Goal: Submit feedback/report problem

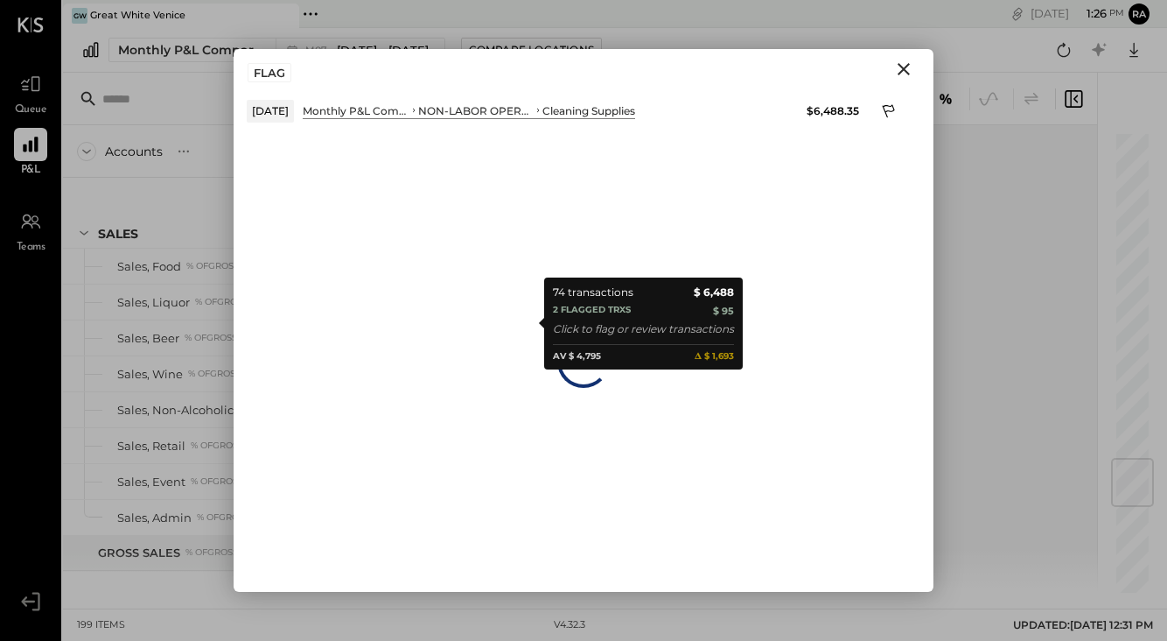
scroll to position [2774, 0]
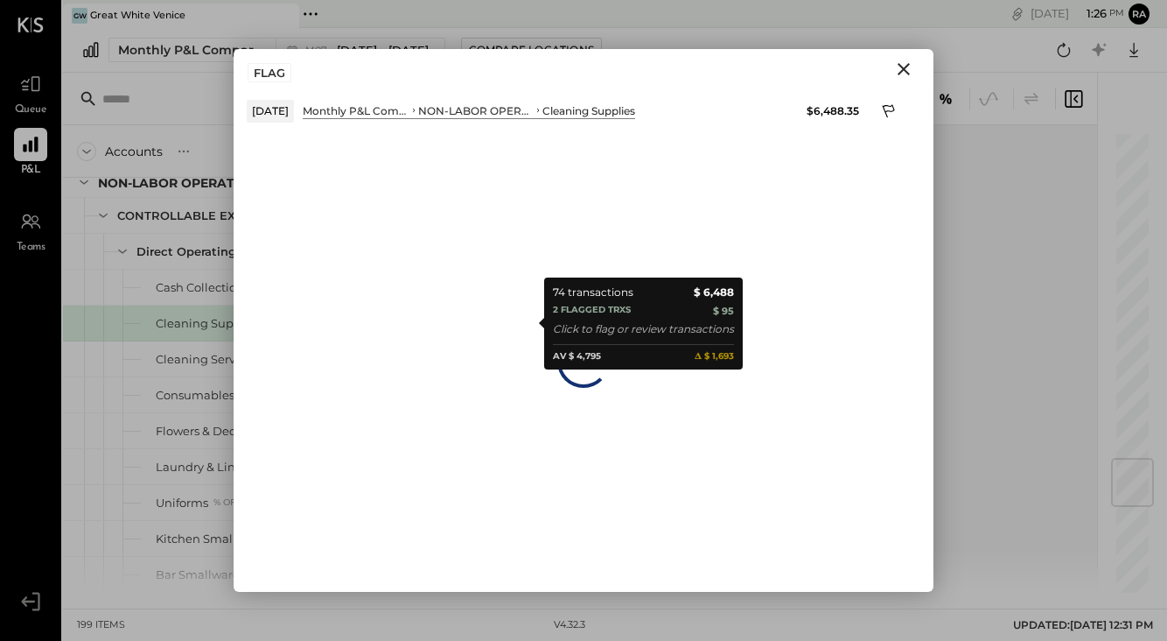
click at [884, 109] on icon at bounding box center [890, 112] width 16 height 21
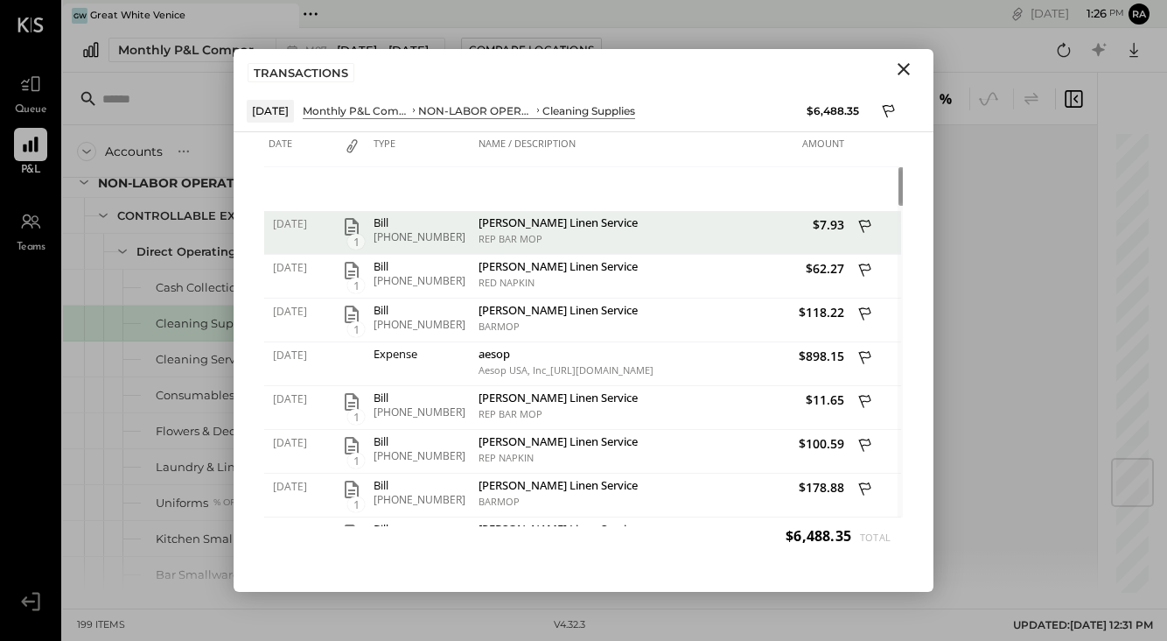
click at [904, 59] on icon "Close" at bounding box center [904, 69] width 21 height 21
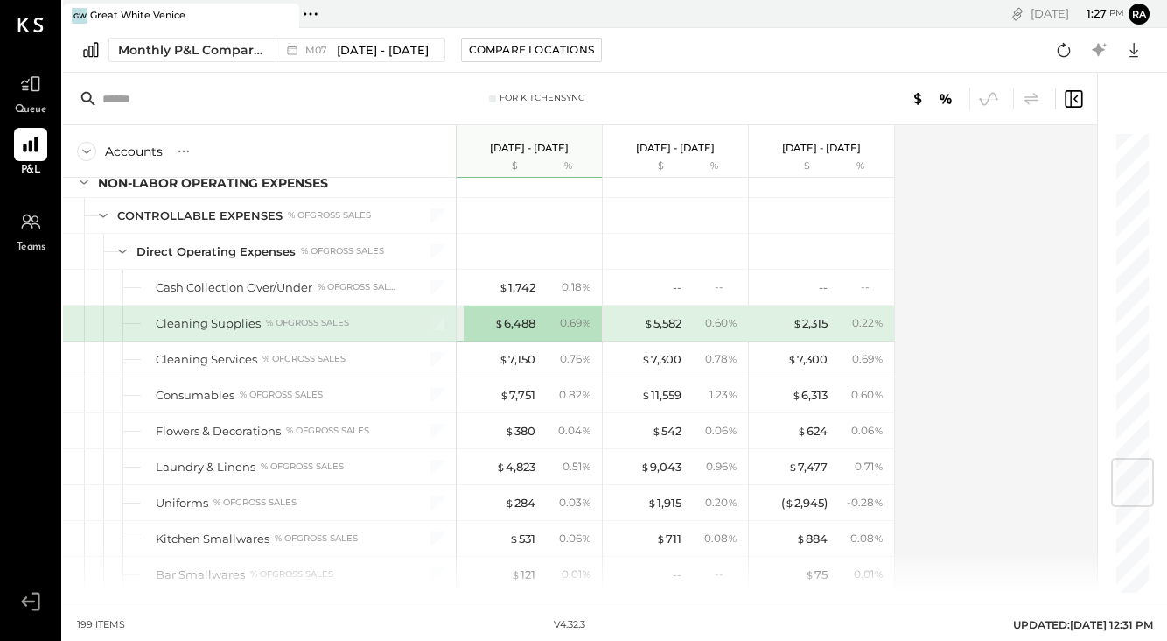
click at [39, 151] on icon at bounding box center [30, 144] width 21 height 21
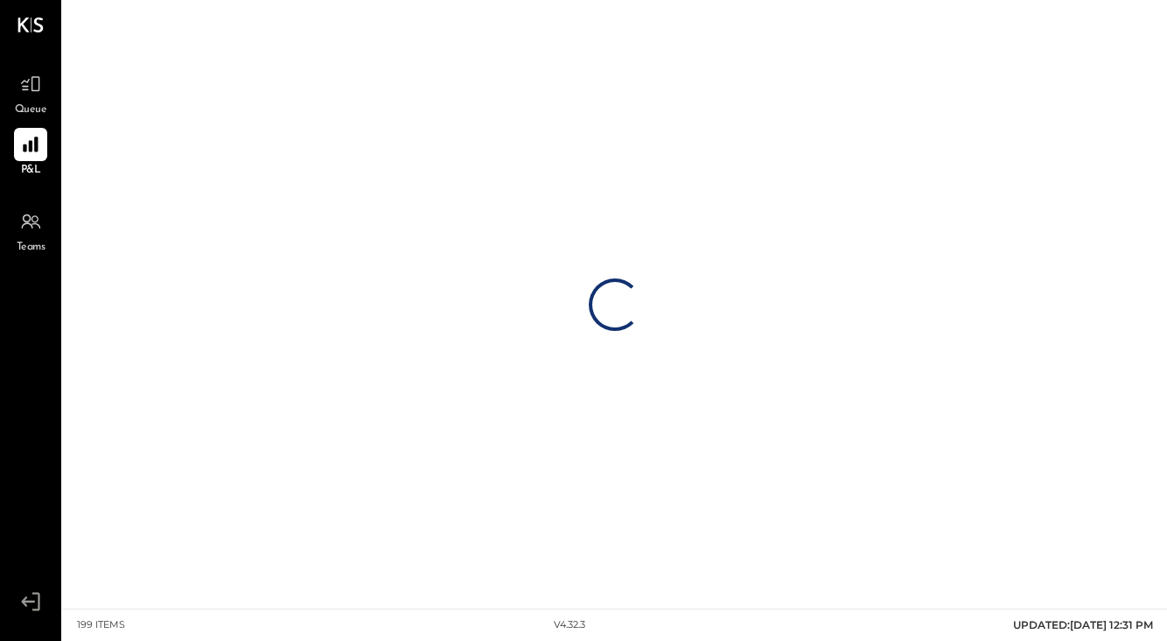
click at [40, 105] on span "Queue" at bounding box center [31, 110] width 32 height 16
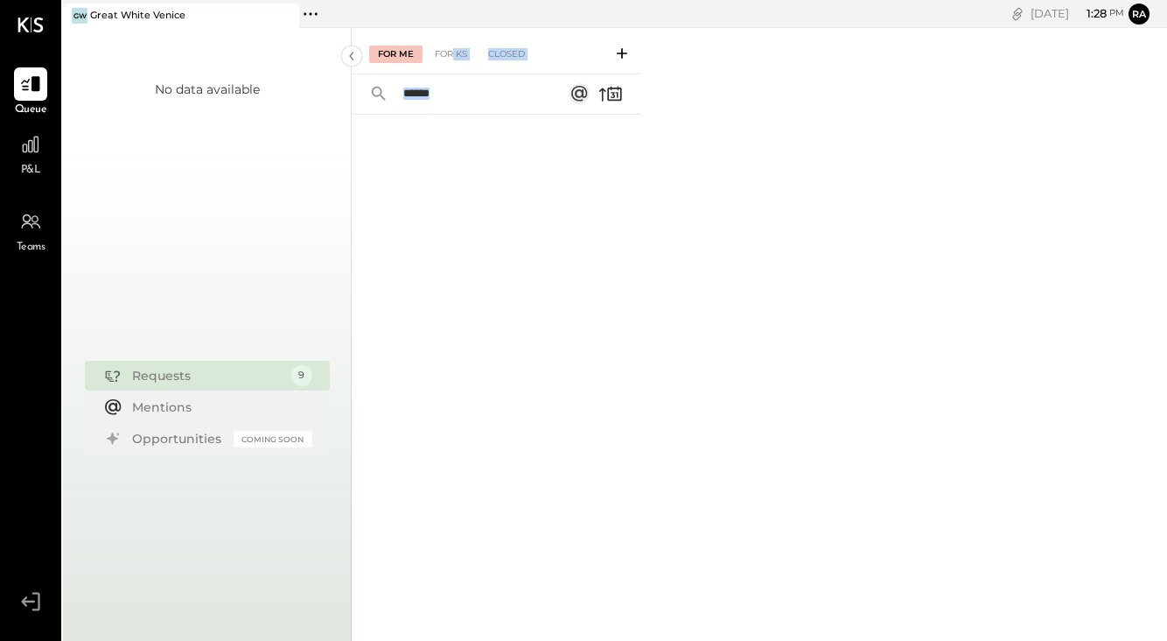
click at [455, 55] on div "For KS" at bounding box center [451, 55] width 50 height 18
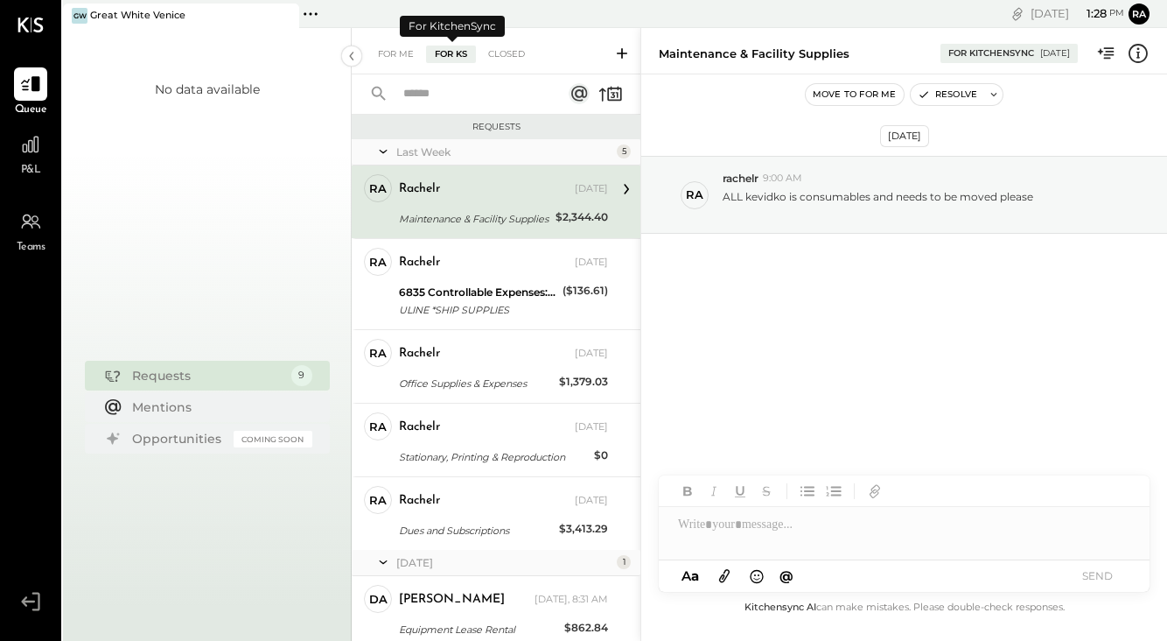
click at [725, 570] on icon at bounding box center [724, 575] width 19 height 20
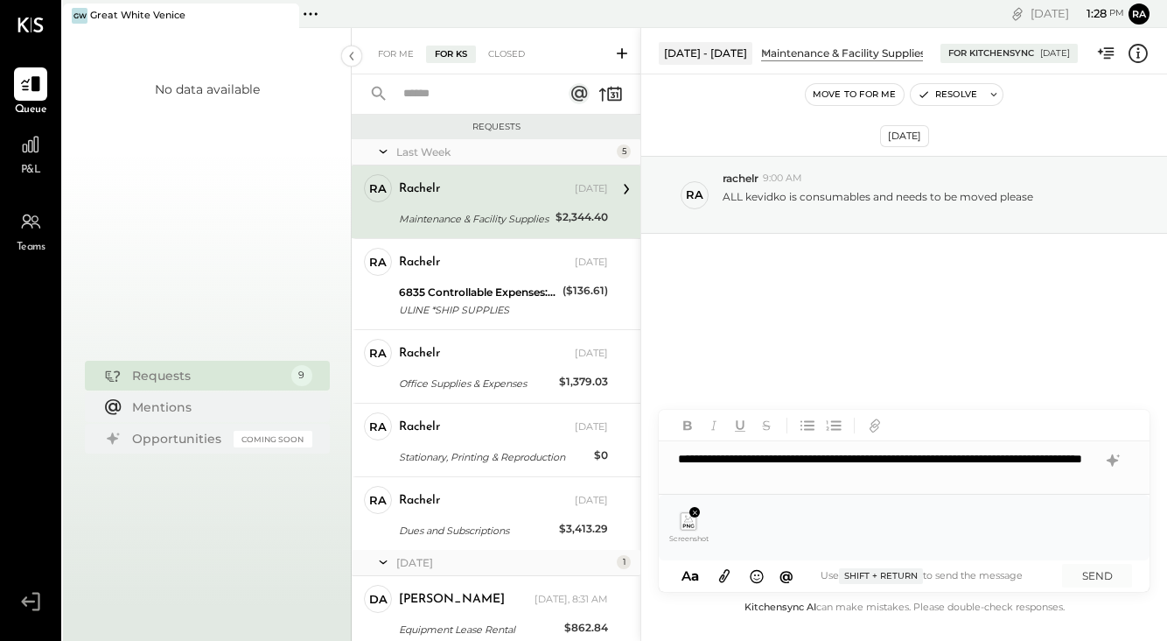
drag, startPoint x: 1104, startPoint y: 578, endPoint x: 903, endPoint y: 99, distance: 519.8
click at [1104, 578] on button "SEND" at bounding box center [1097, 576] width 70 height 24
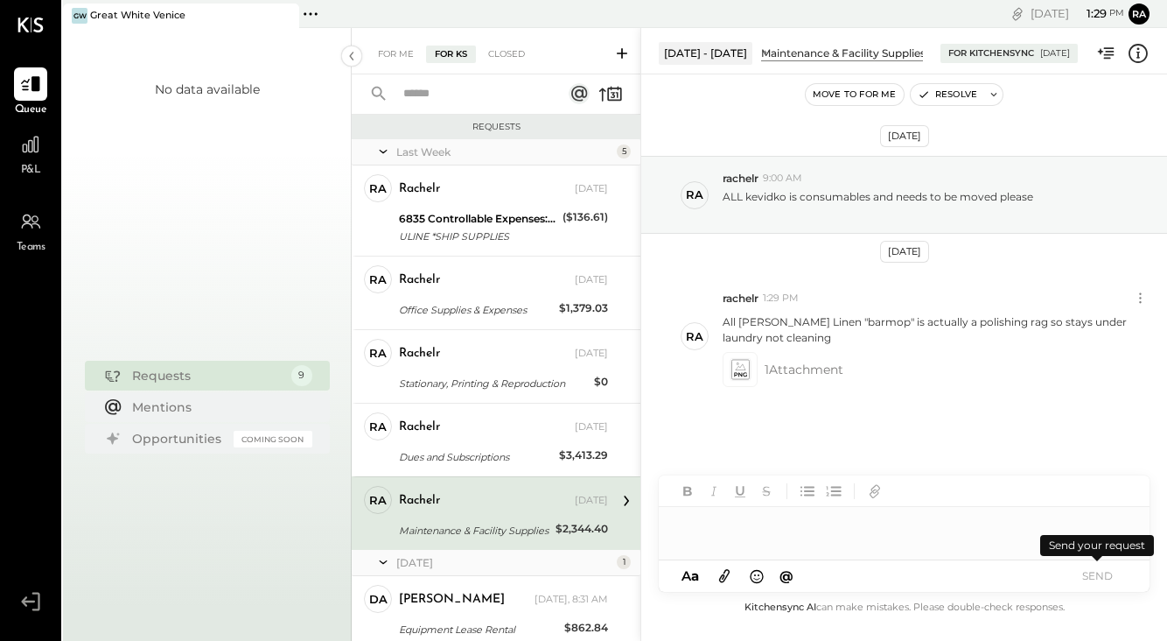
scroll to position [131, 0]
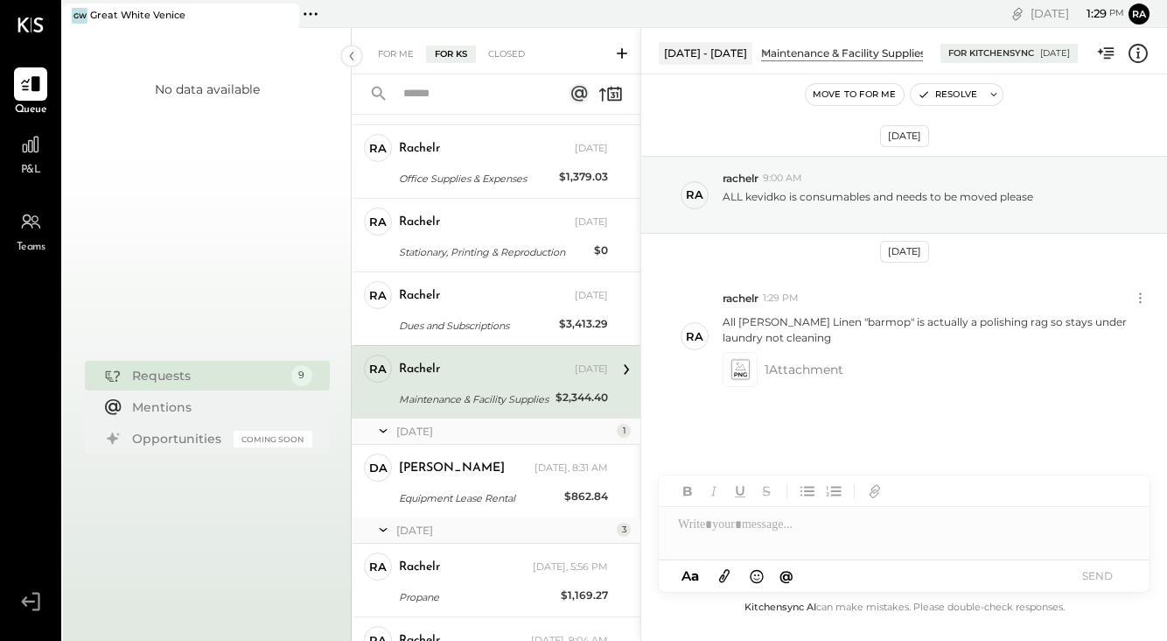
click at [263, 178] on div "No data available" at bounding box center [207, 207] width 288 height 289
click at [37, 82] on icon at bounding box center [30, 83] width 18 height 15
